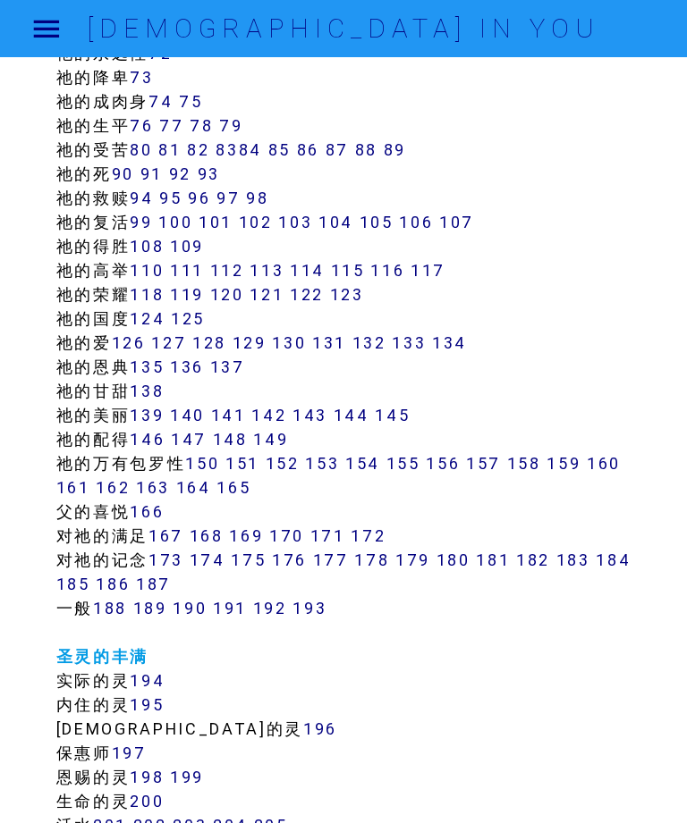
scroll to position [1124, 0]
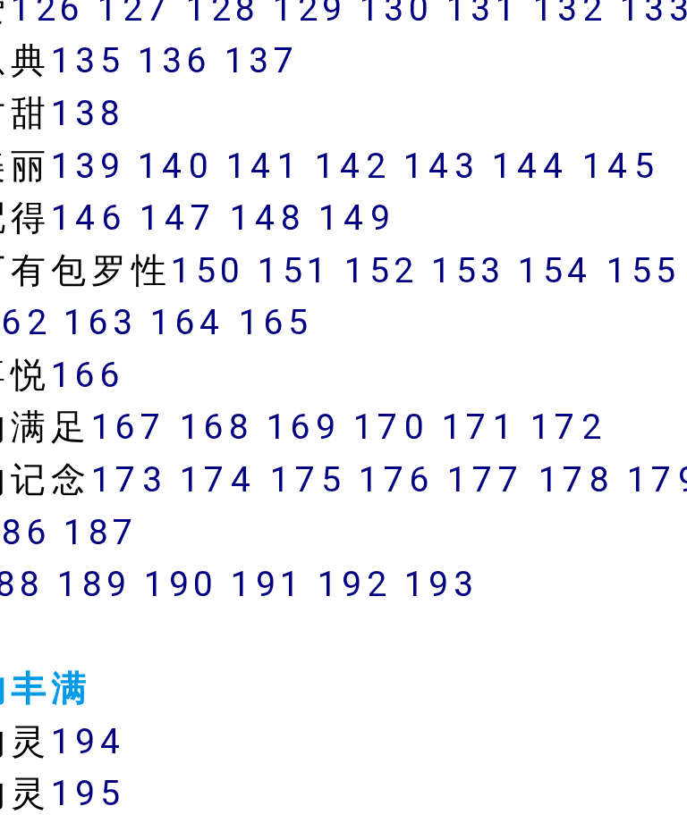
click at [190, 482] on link "174" at bounding box center [208, 492] width 36 height 21
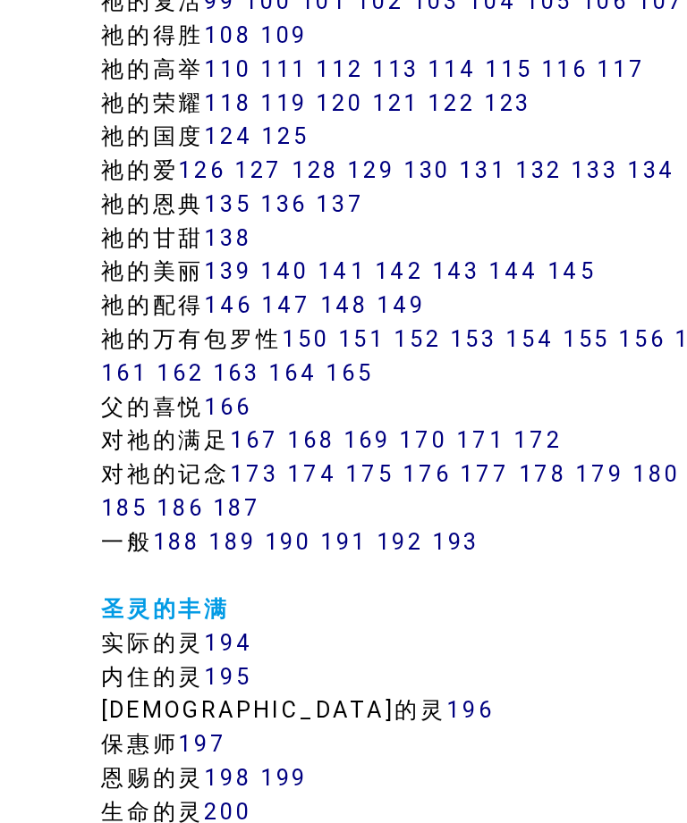
scroll to position [1051, 0]
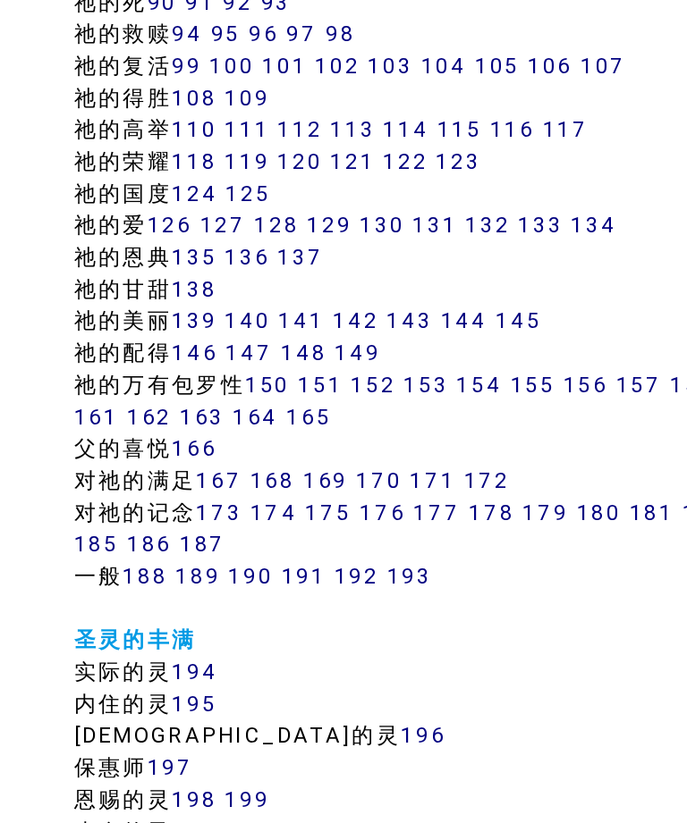
click at [150, 265] on link "110" at bounding box center [147, 275] width 34 height 21
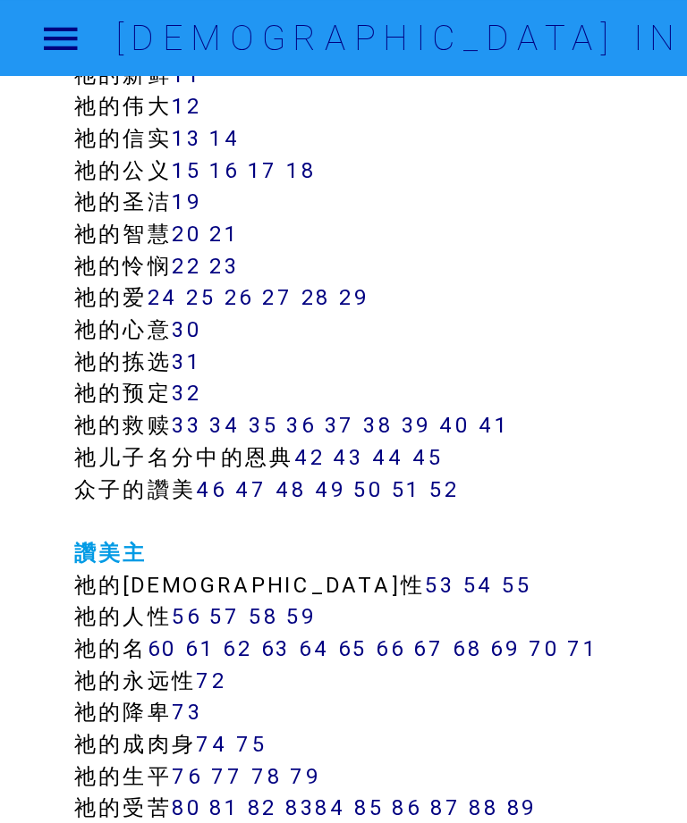
scroll to position [594, 0]
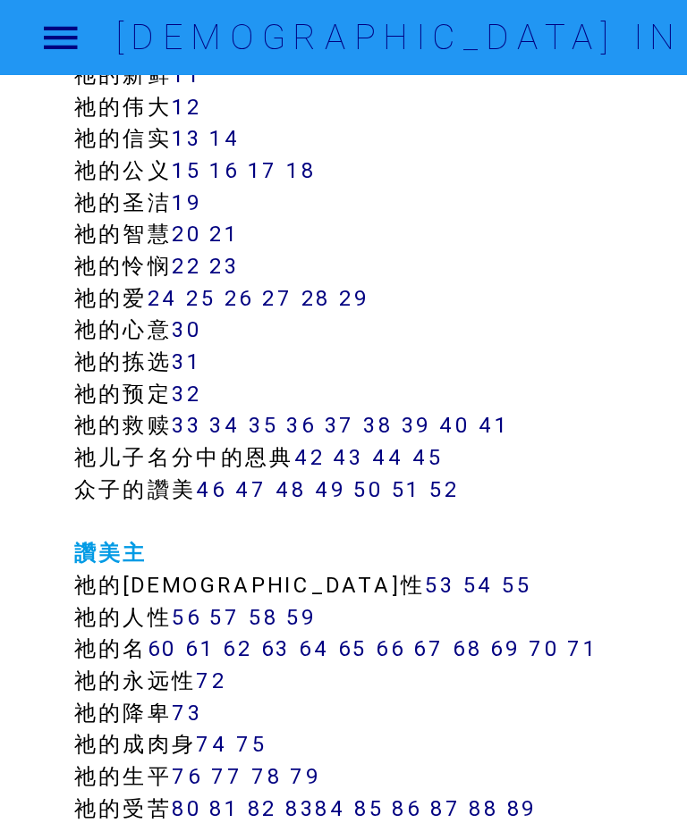
click at [150, 249] on link "30" at bounding box center [141, 250] width 22 height 21
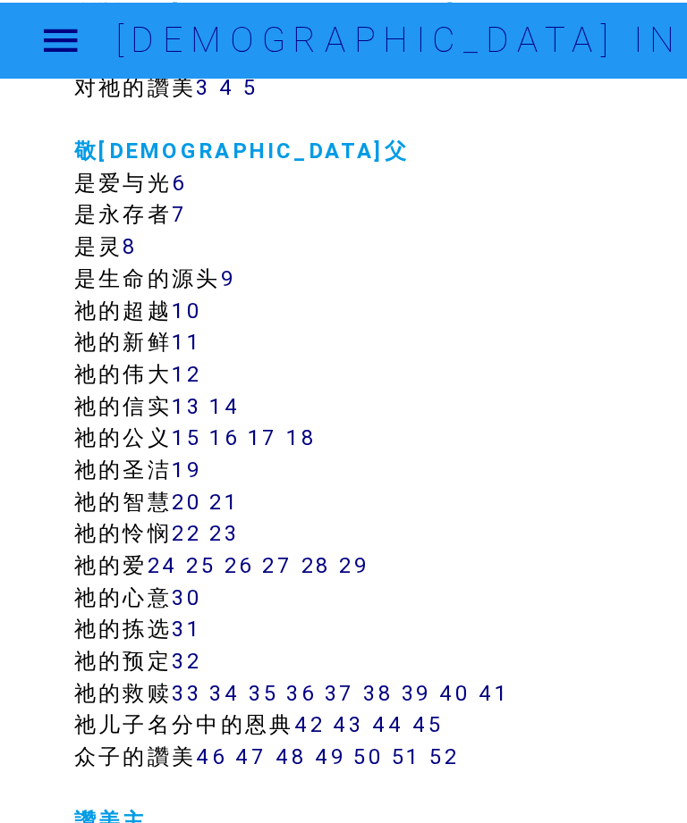
scroll to position [392, 0]
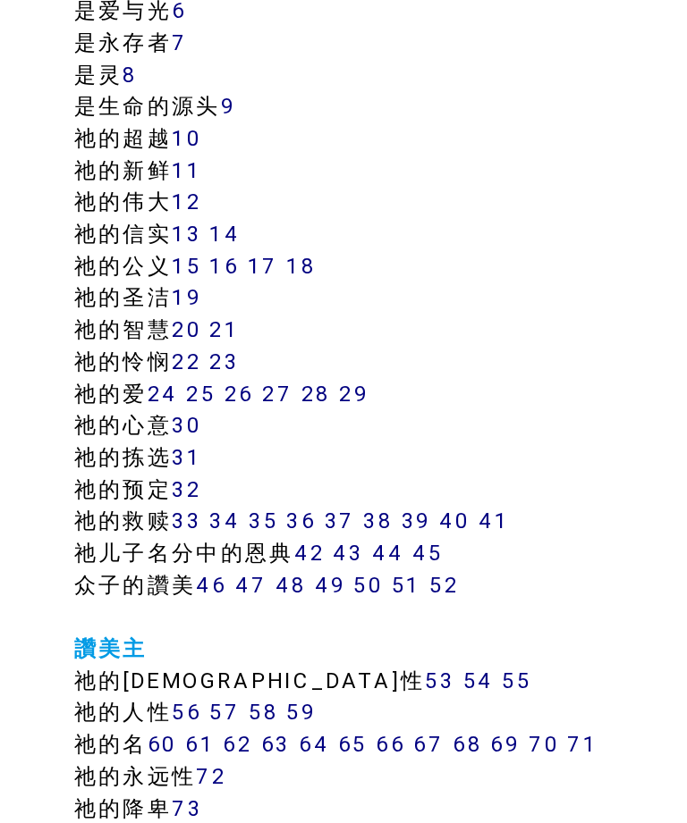
click at [177, 513] on link "34" at bounding box center [169, 523] width 23 height 21
